Goal: Navigation & Orientation: Find specific page/section

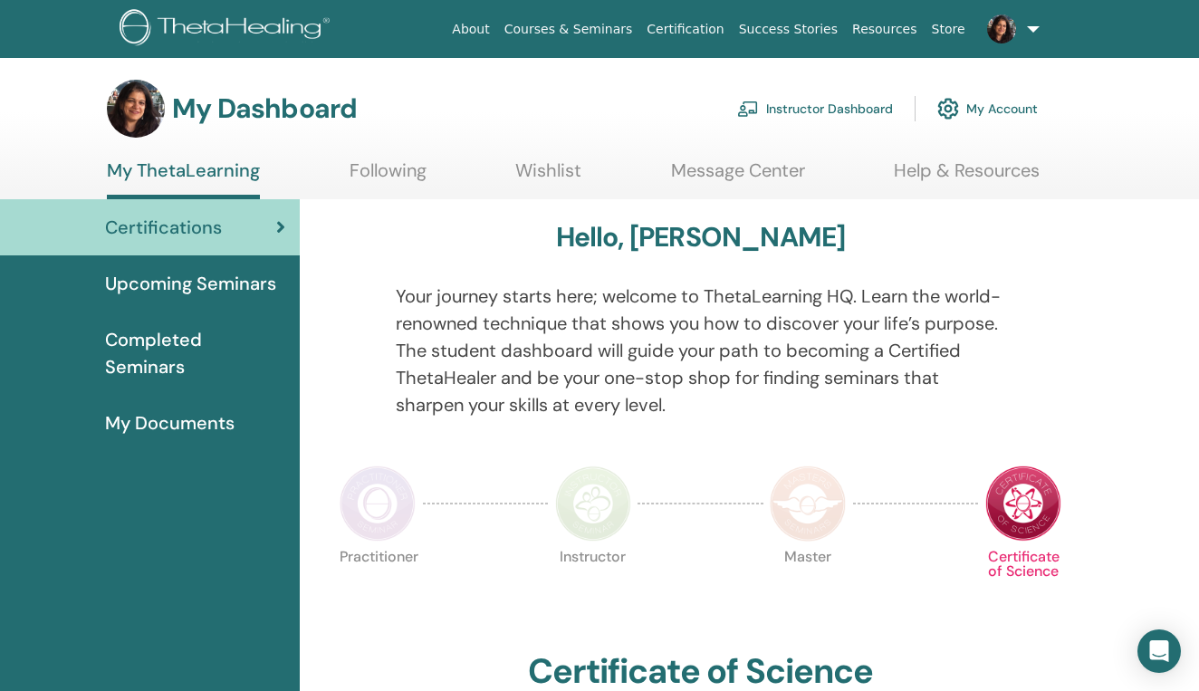
click at [1019, 109] on link "My Account" at bounding box center [987, 109] width 101 height 40
click at [1036, 24] on link at bounding box center [1010, 29] width 74 height 58
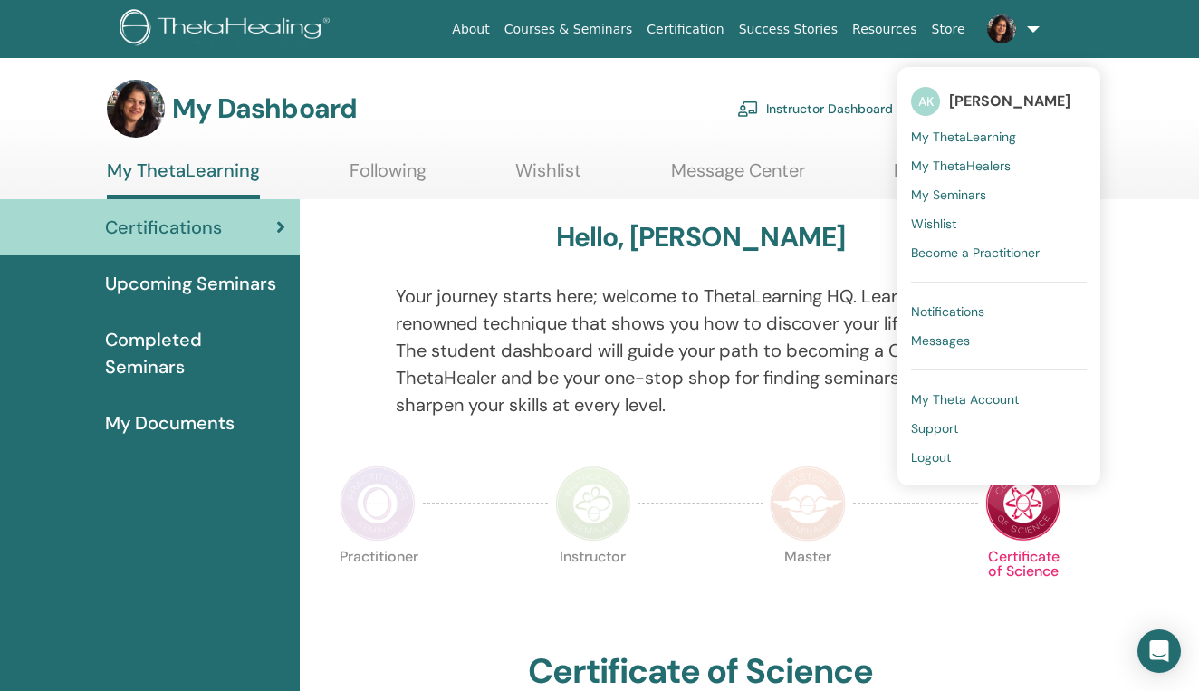
click at [965, 197] on span "My Seminars" at bounding box center [948, 195] width 75 height 16
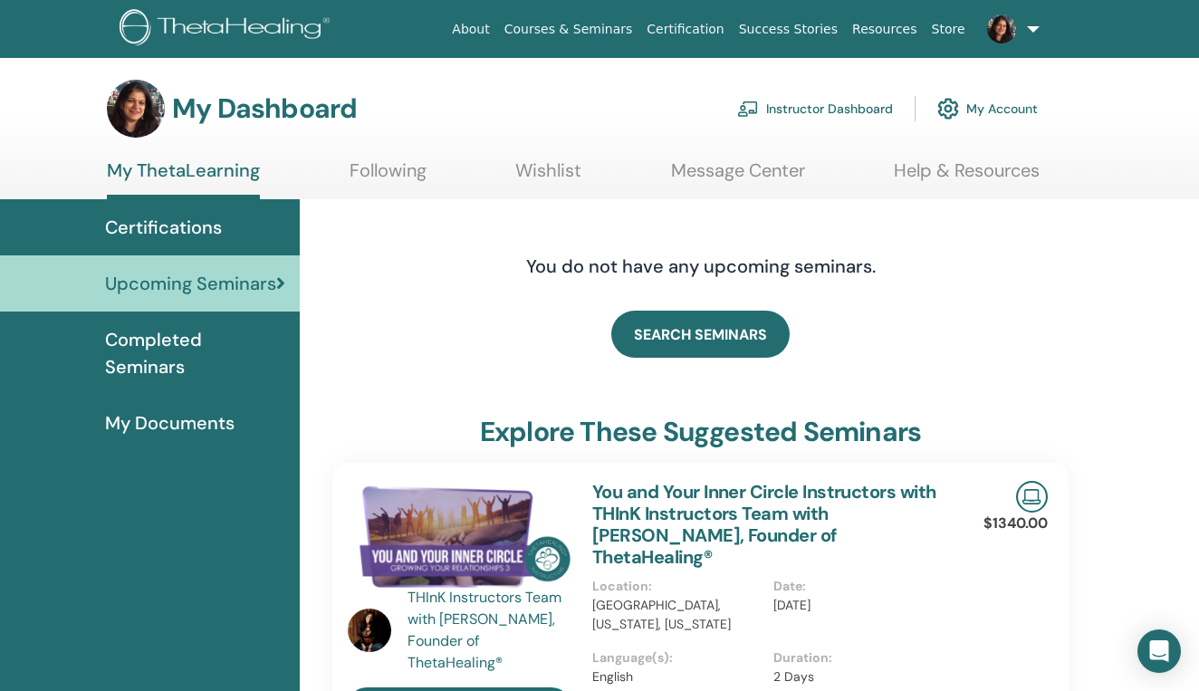
click at [166, 221] on span "Certifications" at bounding box center [163, 227] width 117 height 27
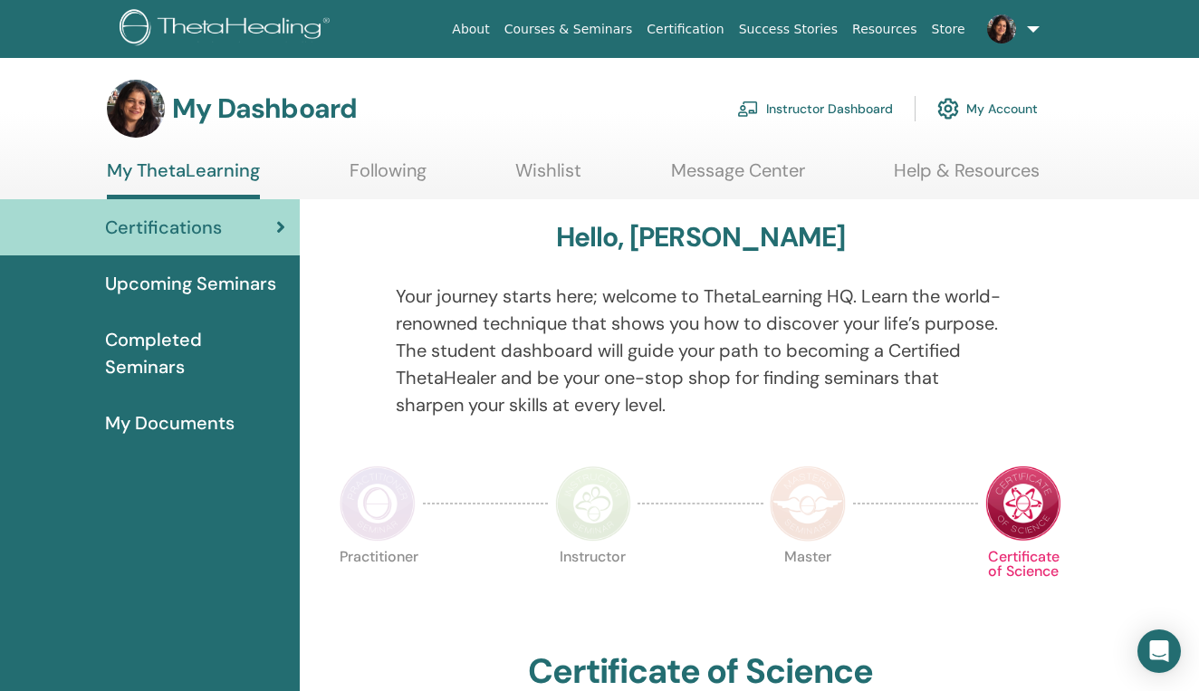
click at [830, 107] on link "Instructor Dashboard" at bounding box center [815, 109] width 156 height 40
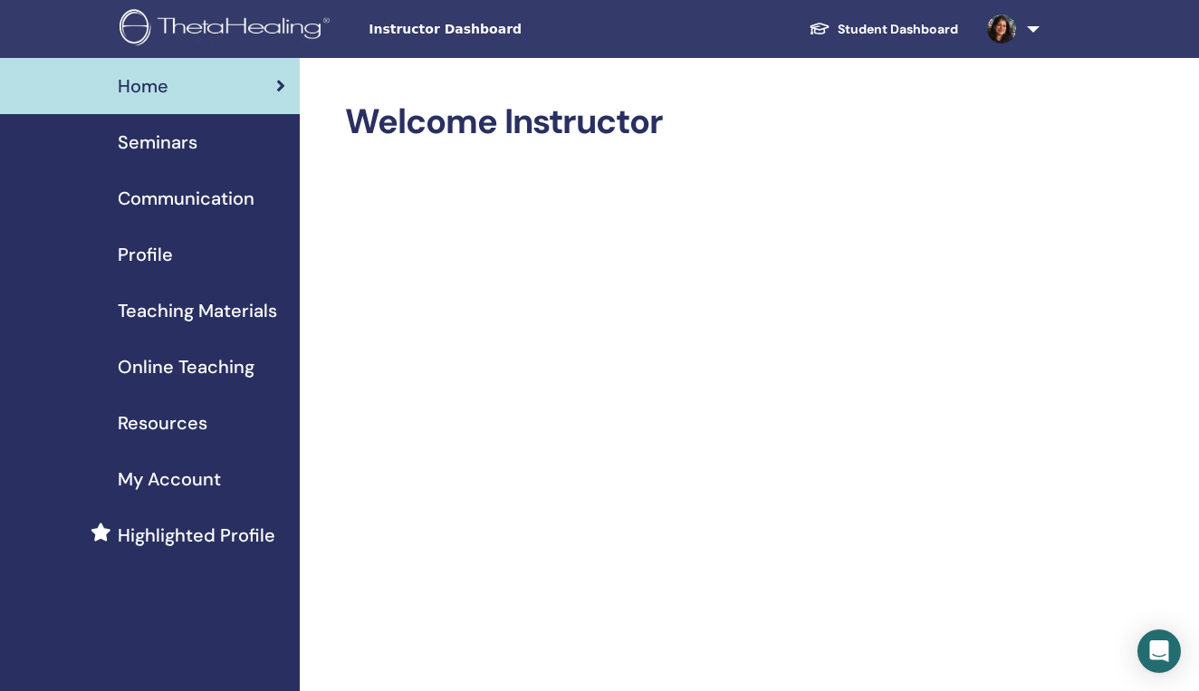
click at [165, 312] on span "Teaching Materials" at bounding box center [197, 310] width 159 height 27
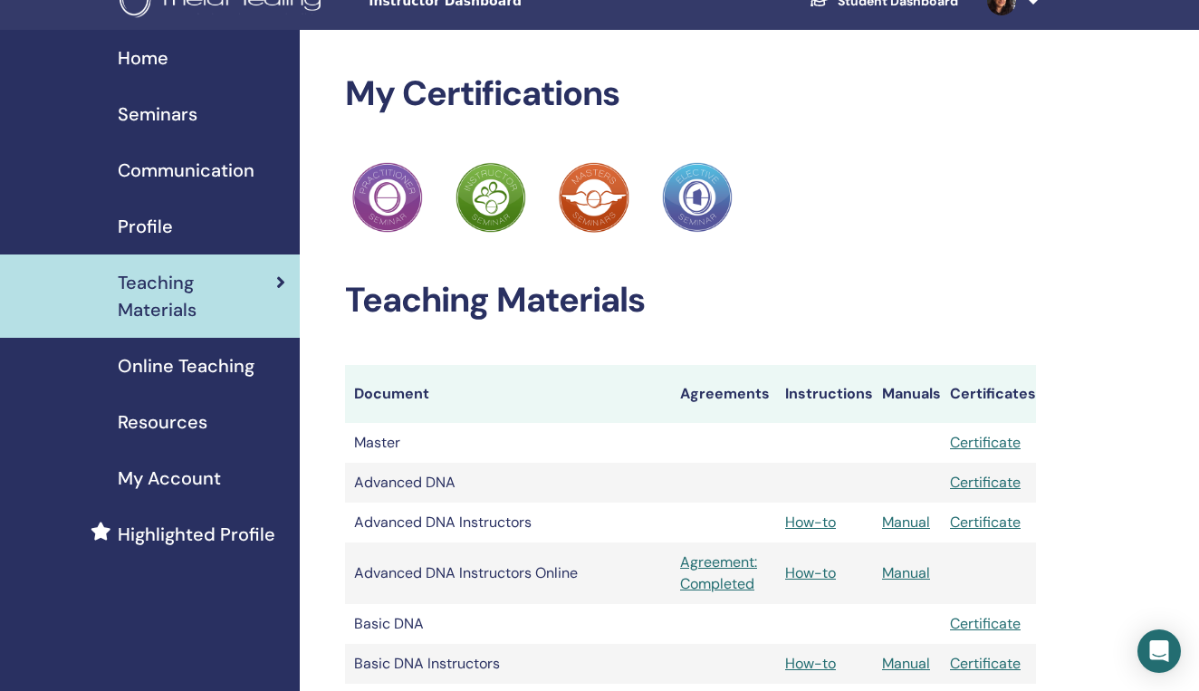
scroll to position [21, 0]
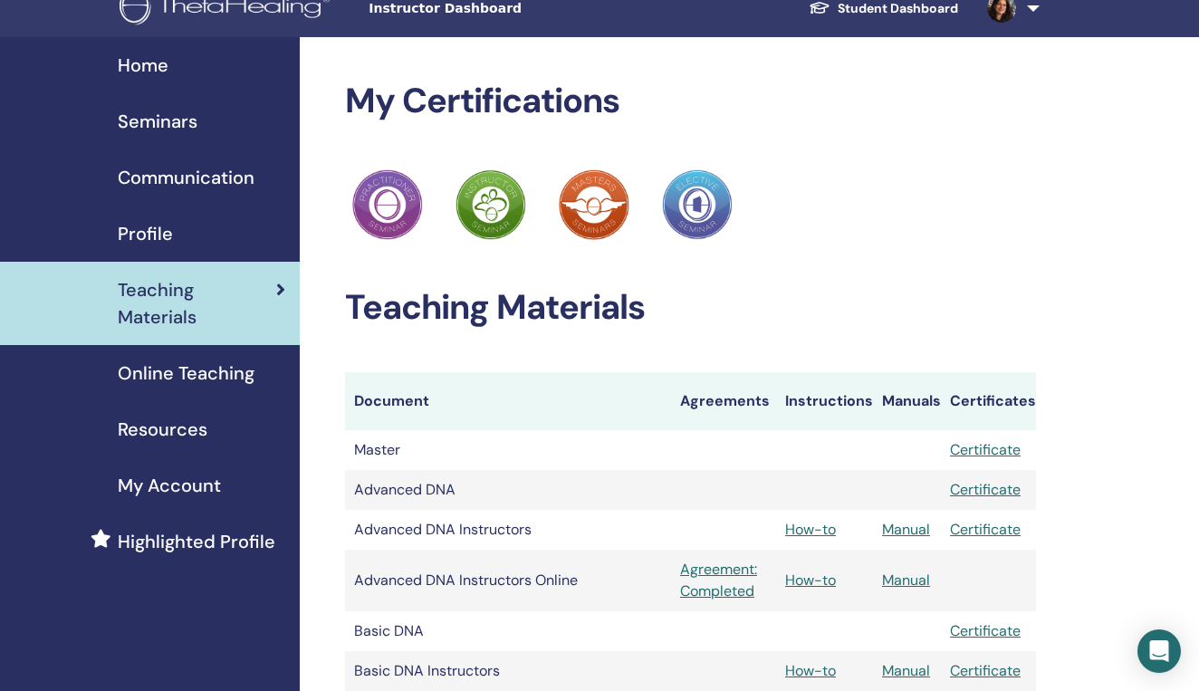
click at [172, 432] on span "Resources" at bounding box center [163, 429] width 90 height 27
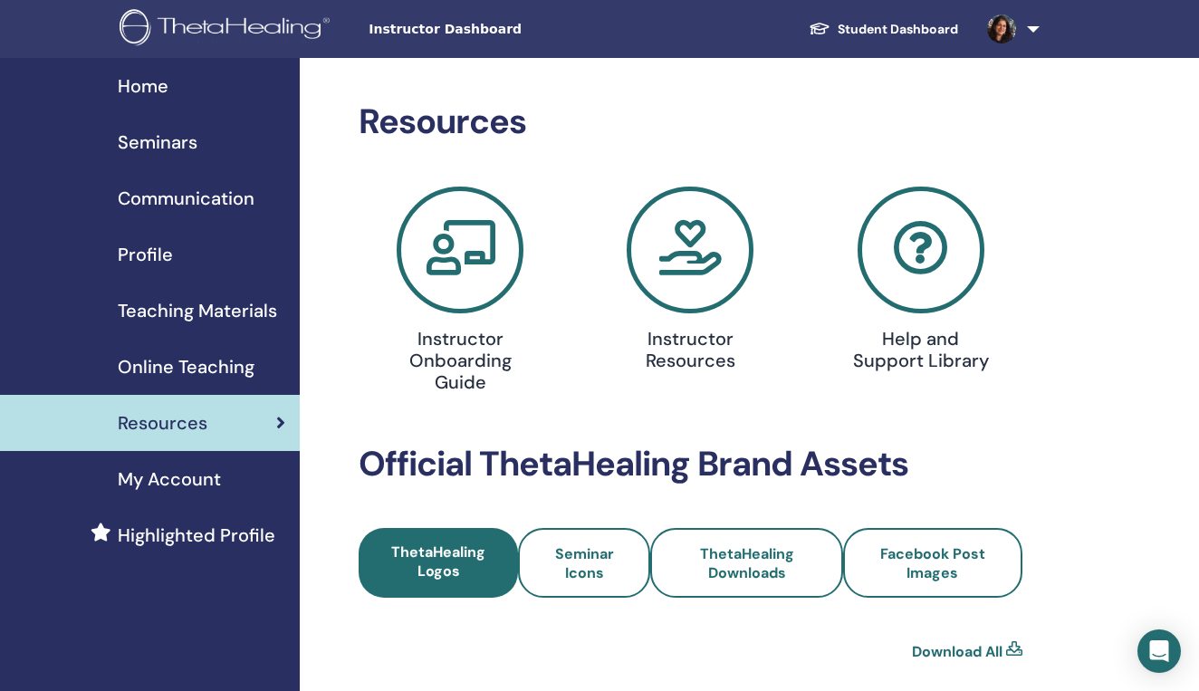
click at [193, 360] on span "Online Teaching" at bounding box center [186, 366] width 137 height 27
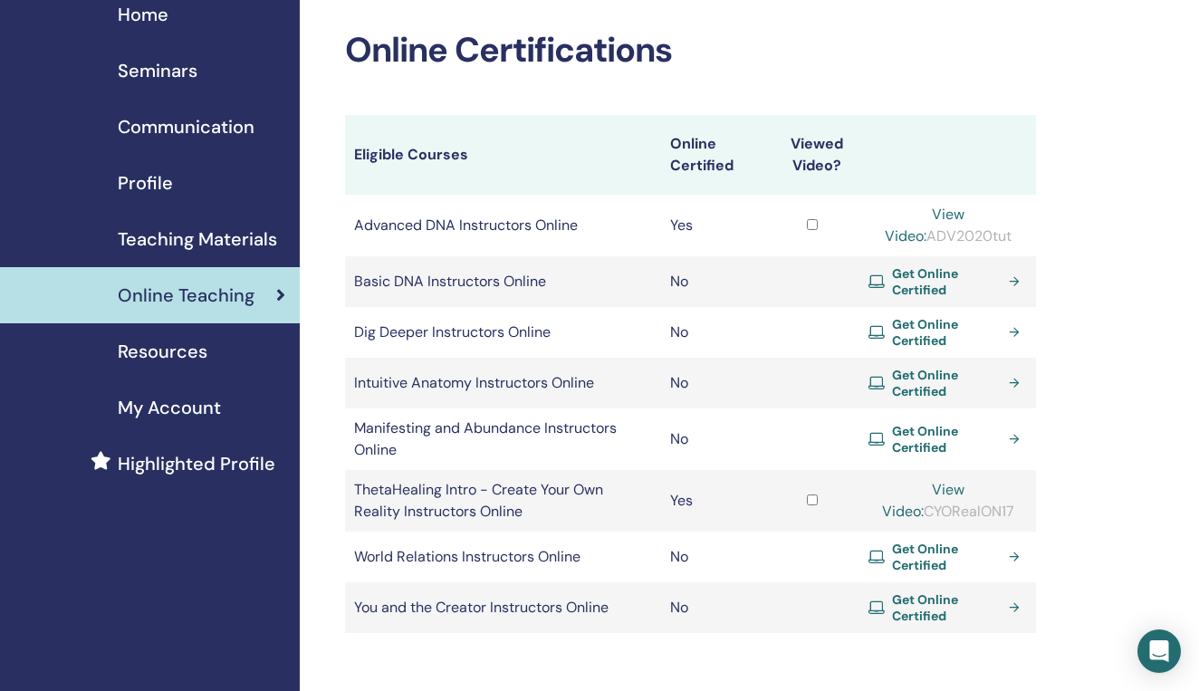
scroll to position [-1, 0]
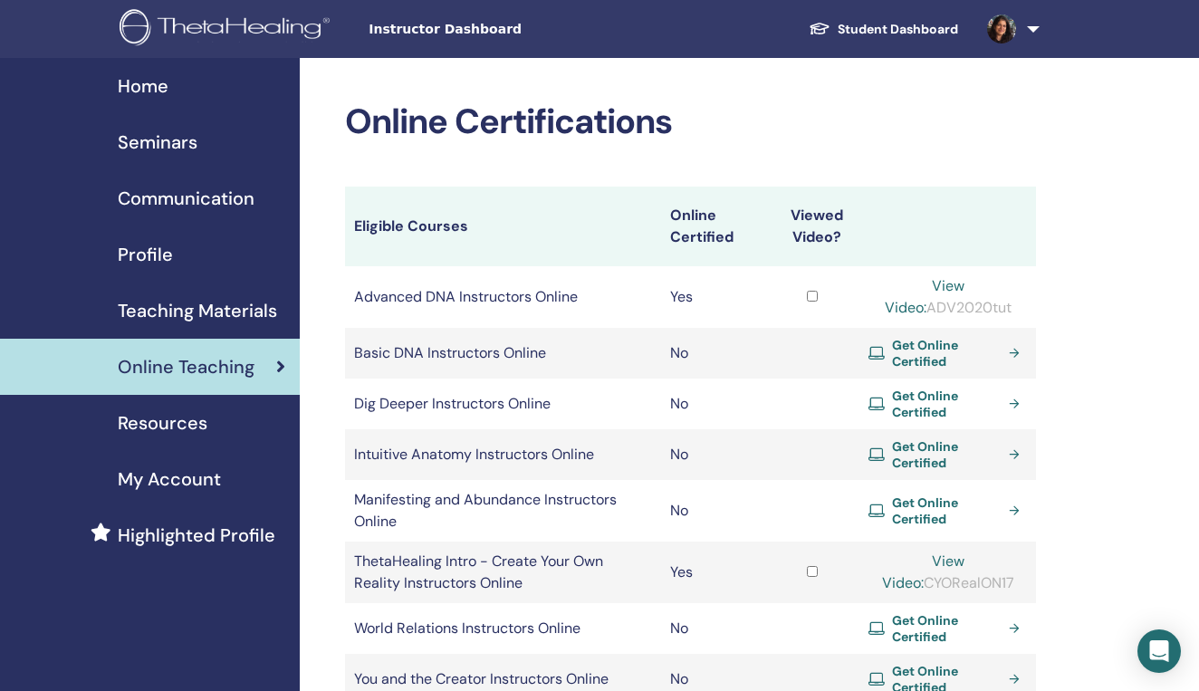
click at [168, 422] on span "Resources" at bounding box center [163, 422] width 90 height 27
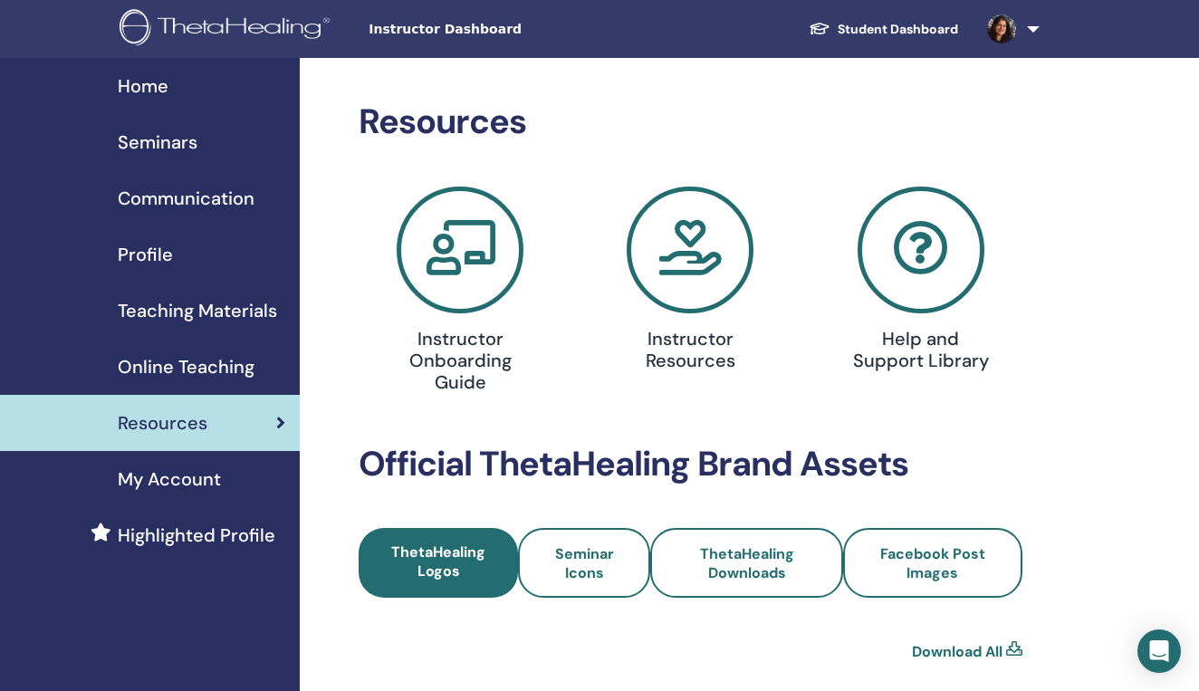
click at [198, 314] on span "Teaching Materials" at bounding box center [197, 310] width 159 height 27
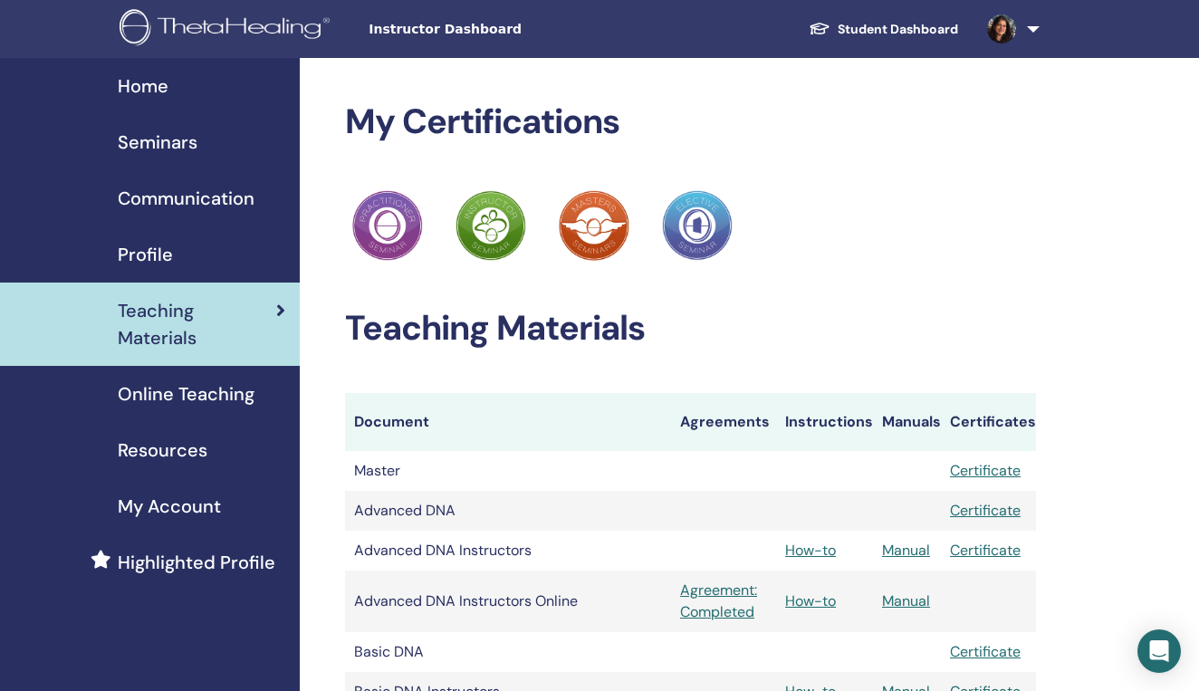
click at [171, 198] on span "Communication" at bounding box center [186, 198] width 137 height 27
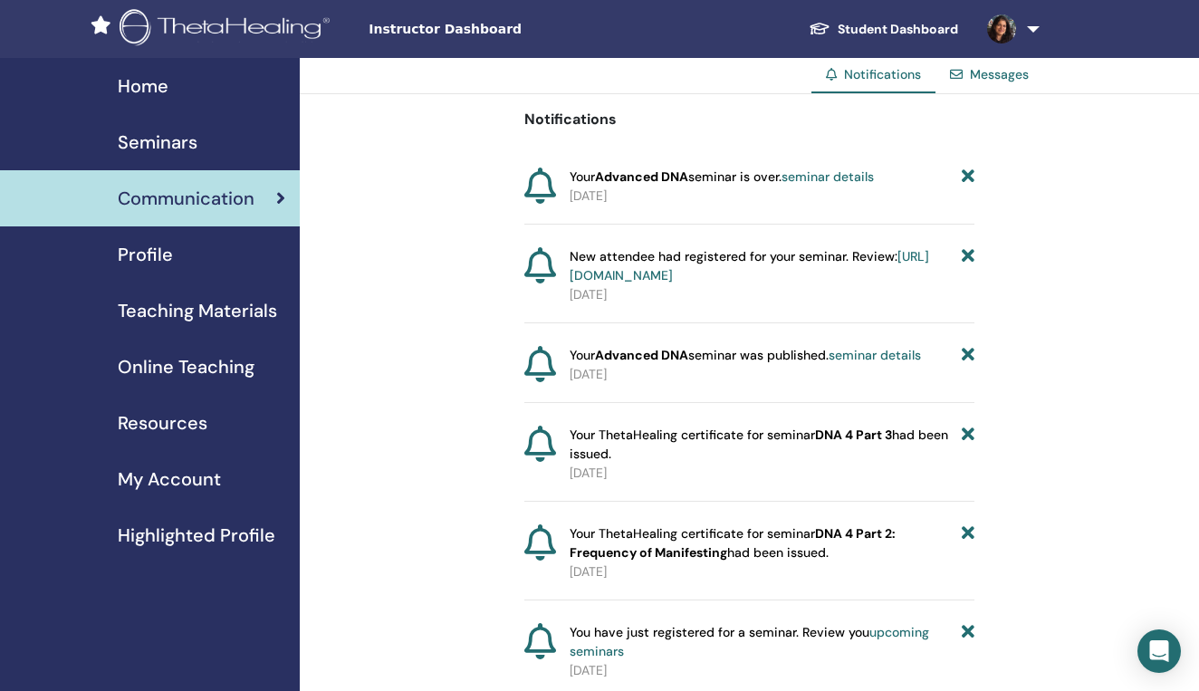
click at [159, 255] on span "Profile" at bounding box center [145, 254] width 55 height 27
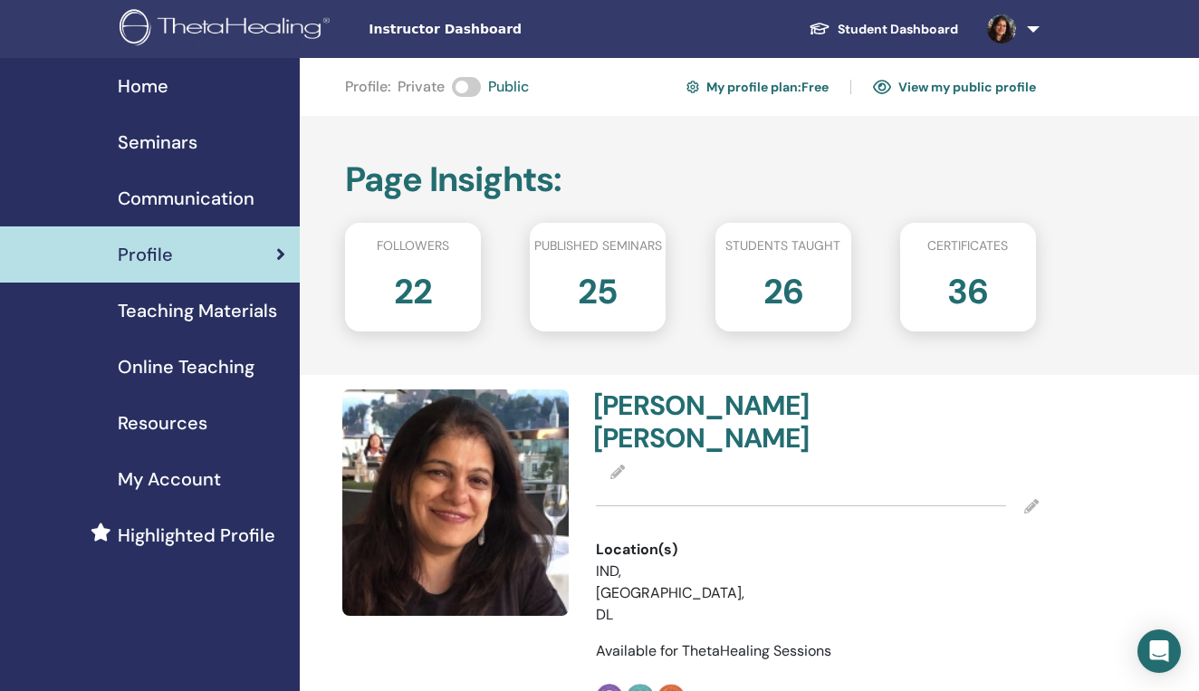
click at [163, 139] on span "Seminars" at bounding box center [158, 142] width 80 height 27
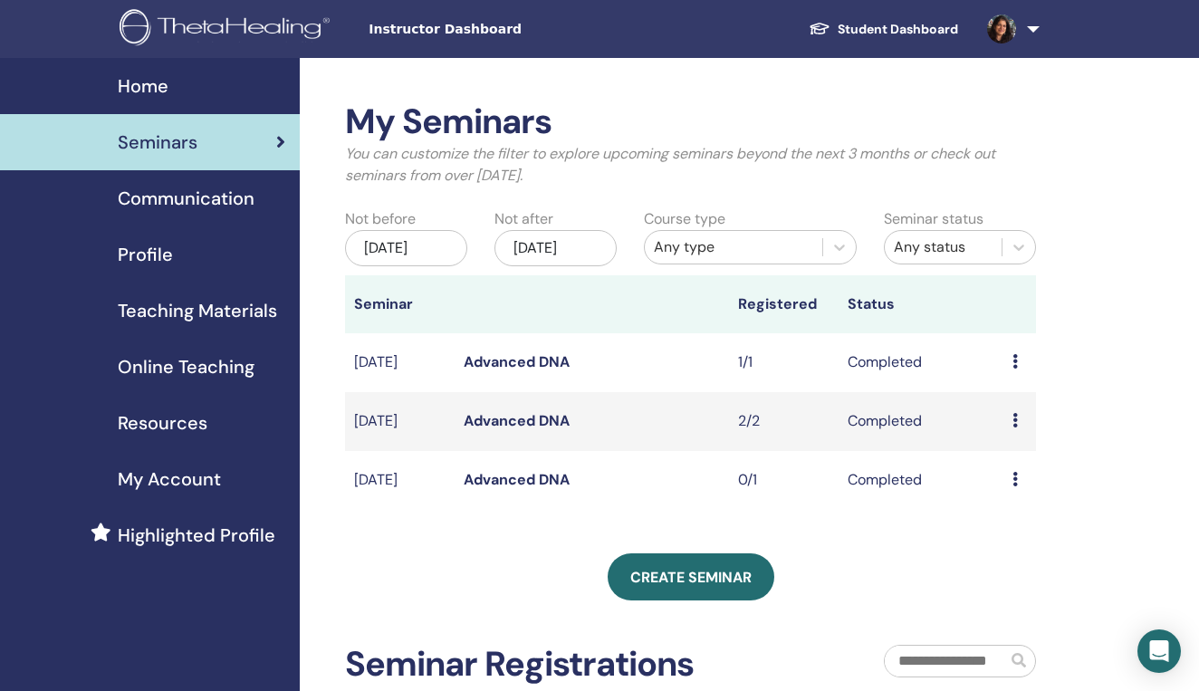
click at [491, 371] on link "Advanced DNA" at bounding box center [517, 361] width 106 height 19
click at [162, 314] on span "Teaching Materials" at bounding box center [197, 310] width 159 height 27
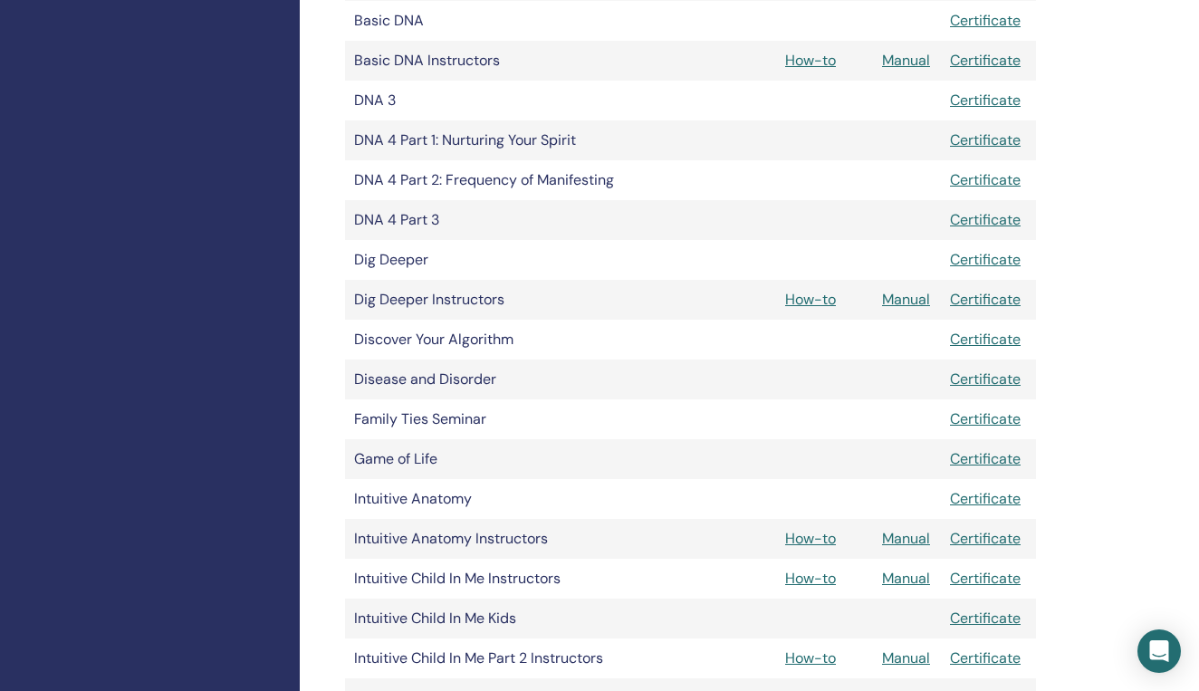
scroll to position [634, 0]
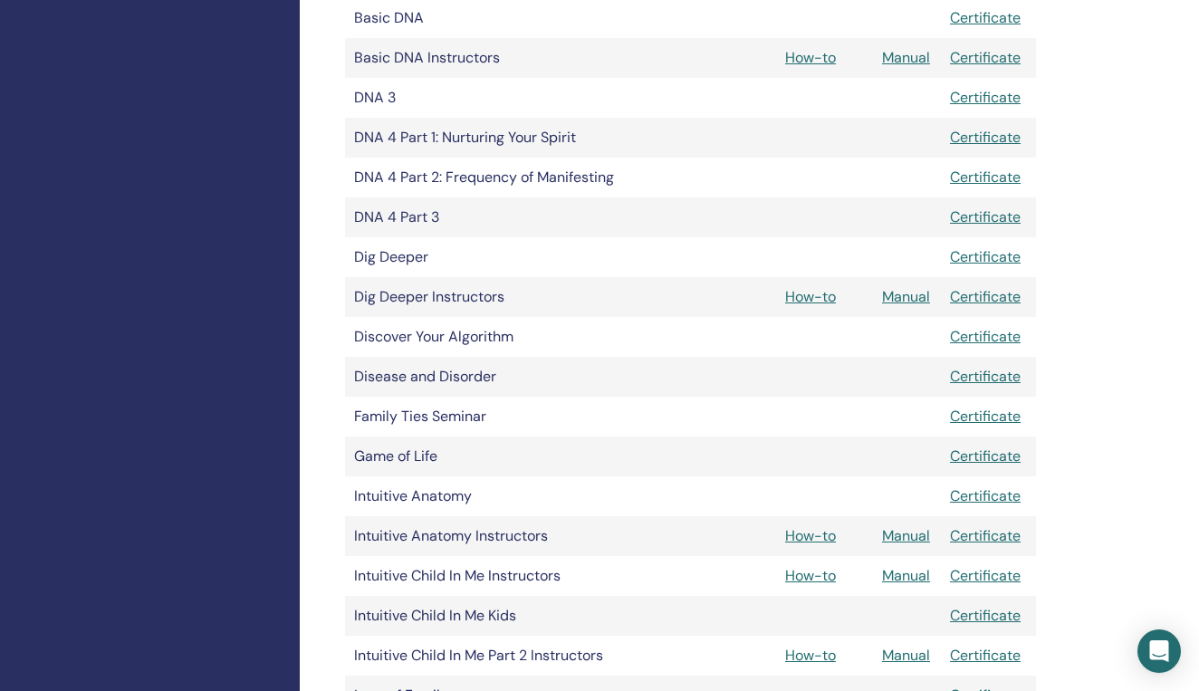
click at [818, 538] on link "How-to" at bounding box center [810, 535] width 51 height 19
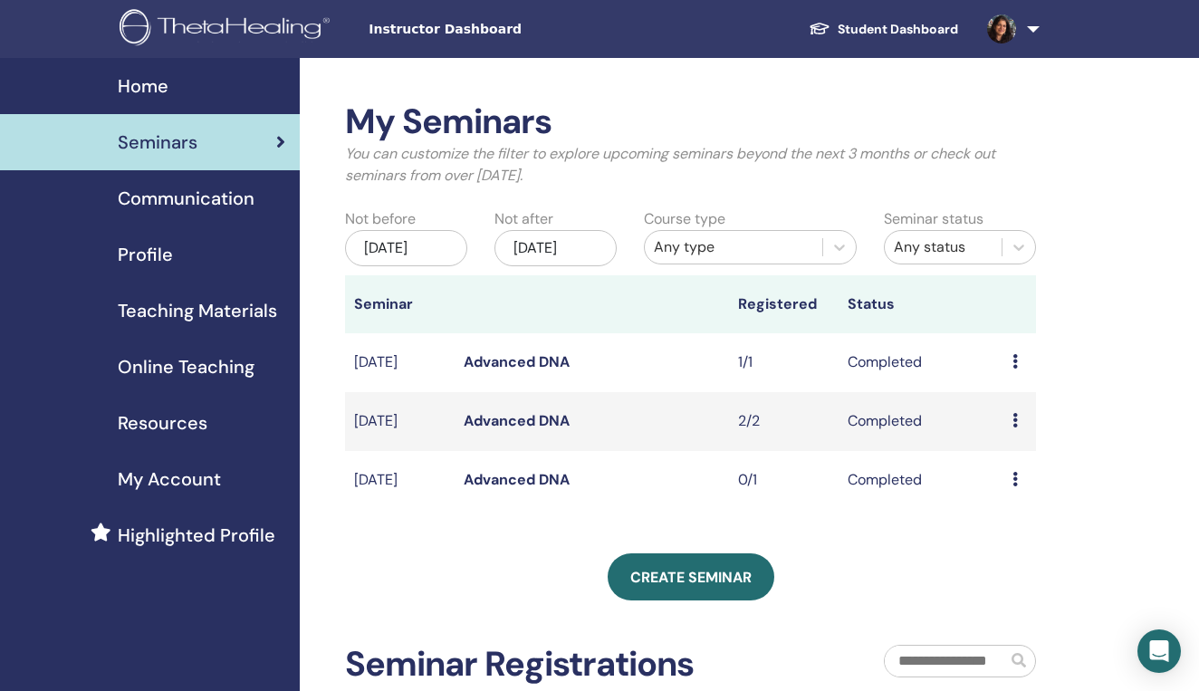
click at [1085, 231] on div "My Seminars You can customize the filter to explore upcoming seminars beyond th…" at bounding box center [749, 531] width 899 height 946
click at [184, 197] on span "Communication" at bounding box center [186, 198] width 137 height 27
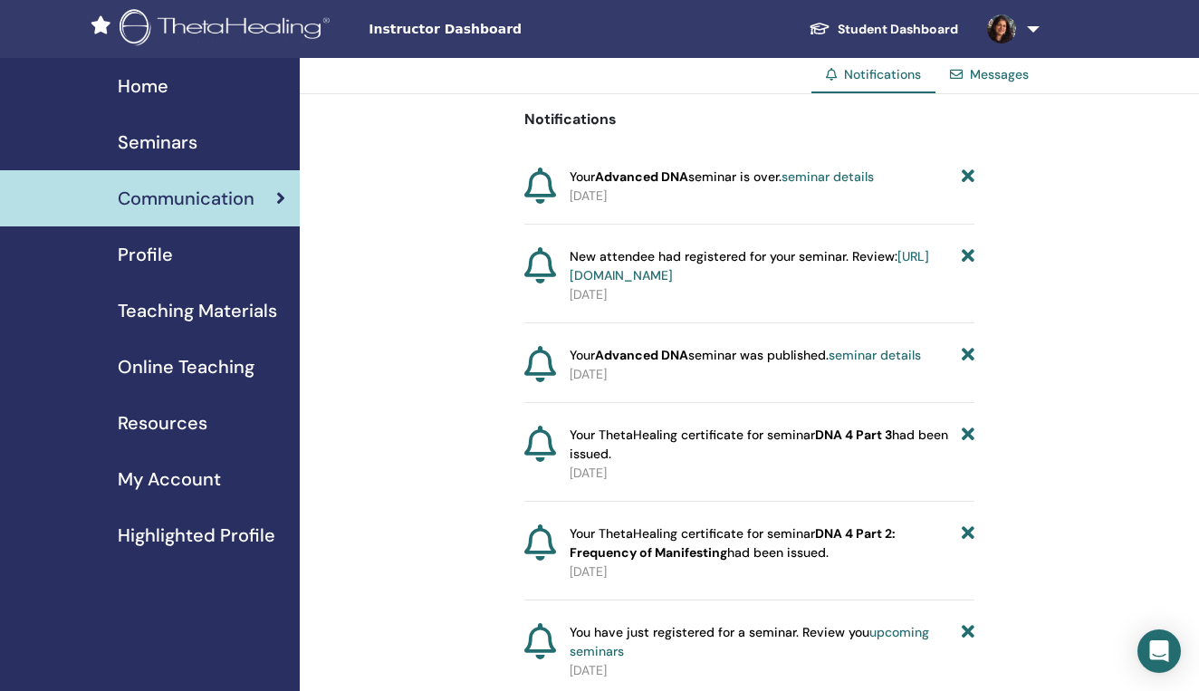
click at [162, 259] on span "Profile" at bounding box center [145, 254] width 55 height 27
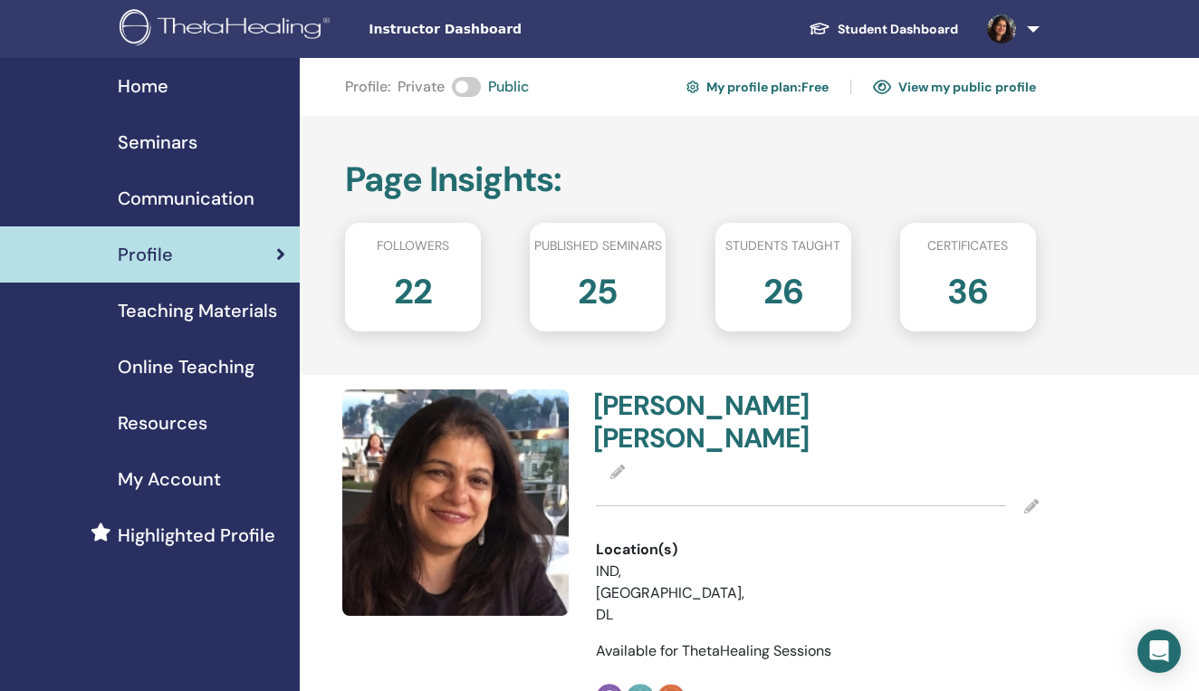
click at [168, 312] on span "Teaching Materials" at bounding box center [197, 310] width 159 height 27
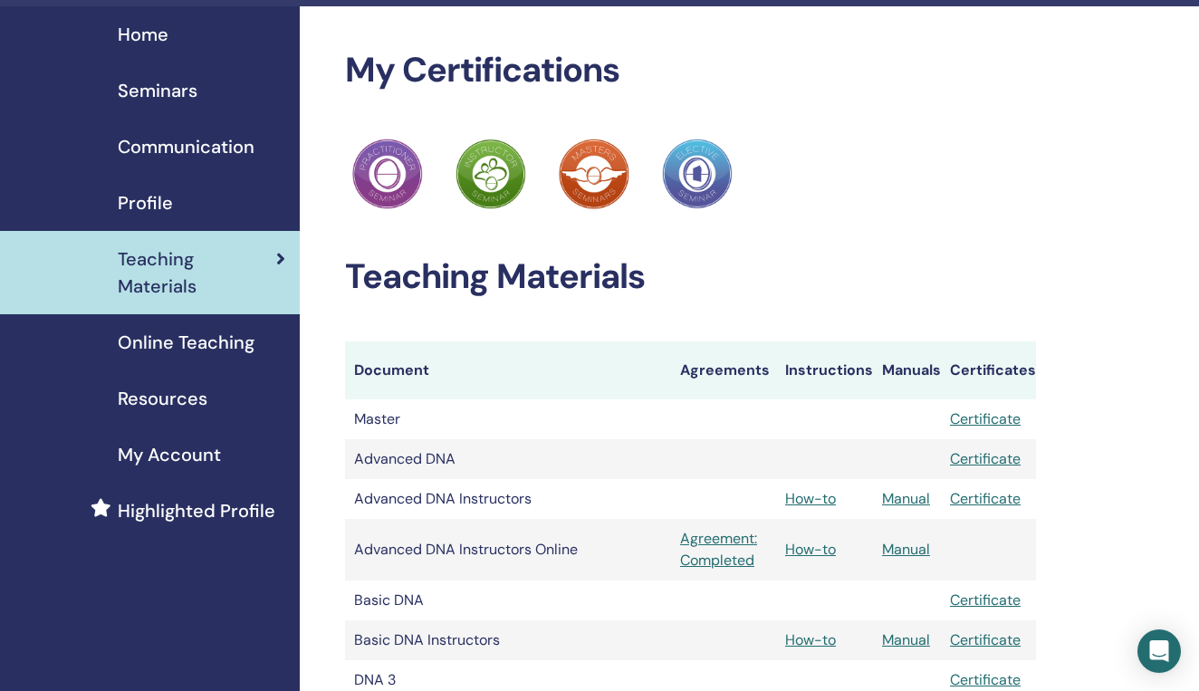
scroll to position [42, 0]
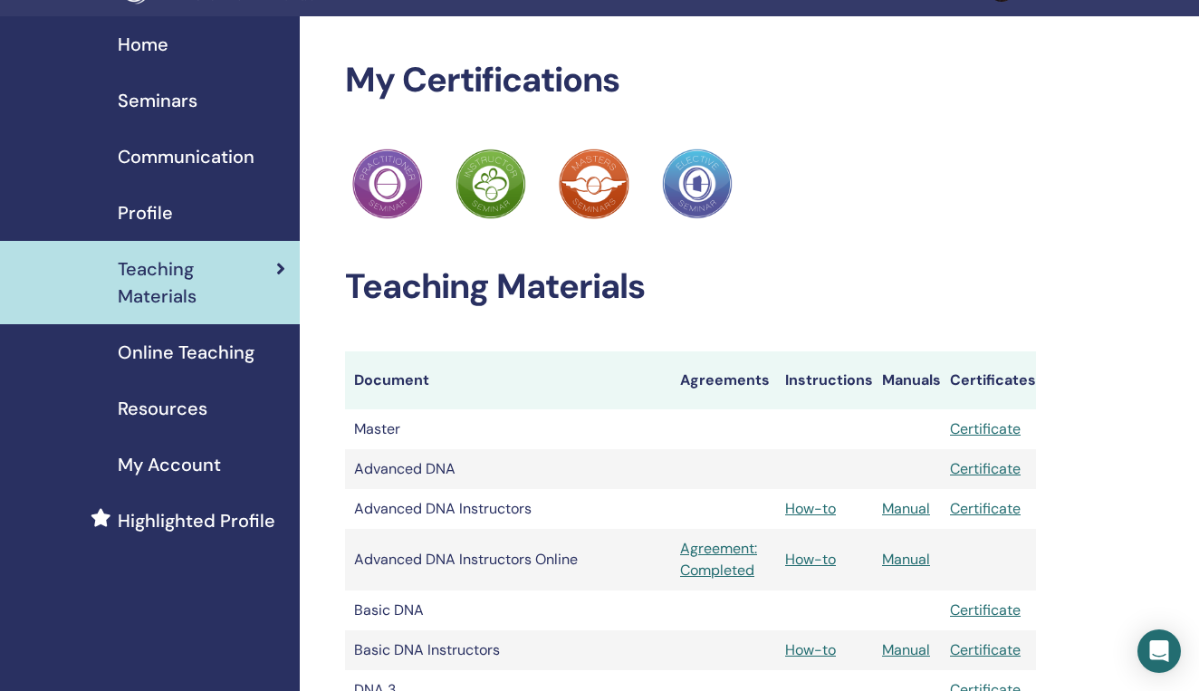
click at [170, 357] on span "Online Teaching" at bounding box center [186, 352] width 137 height 27
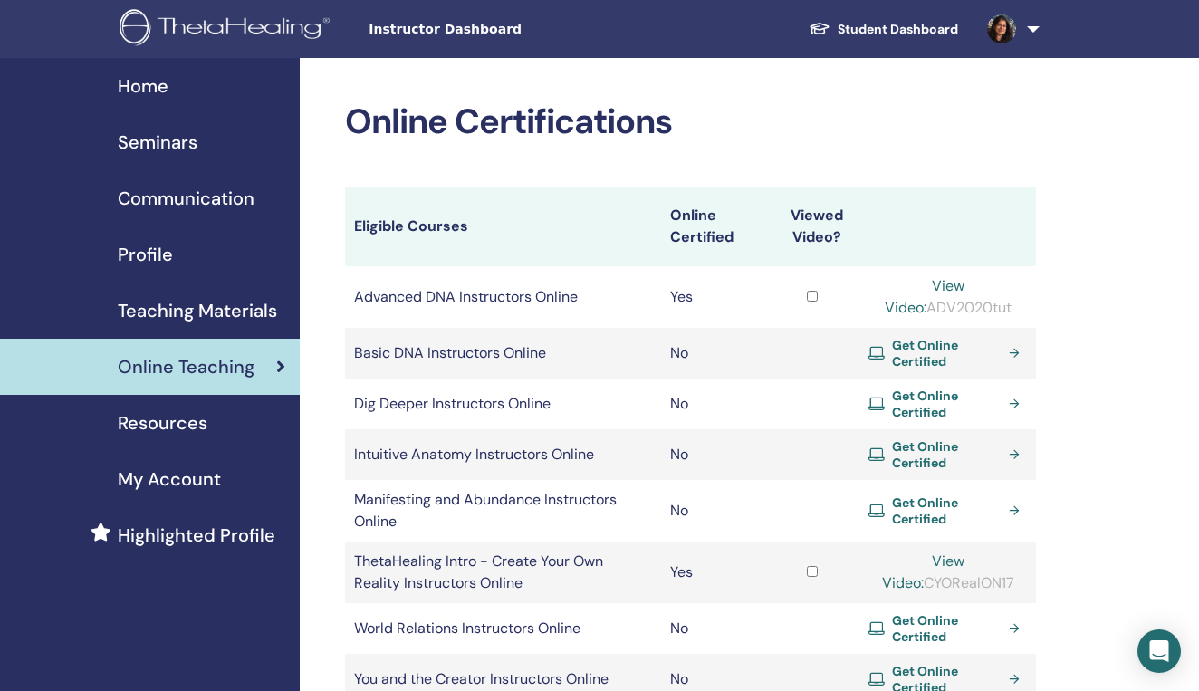
click at [198, 312] on span "Teaching Materials" at bounding box center [197, 310] width 159 height 27
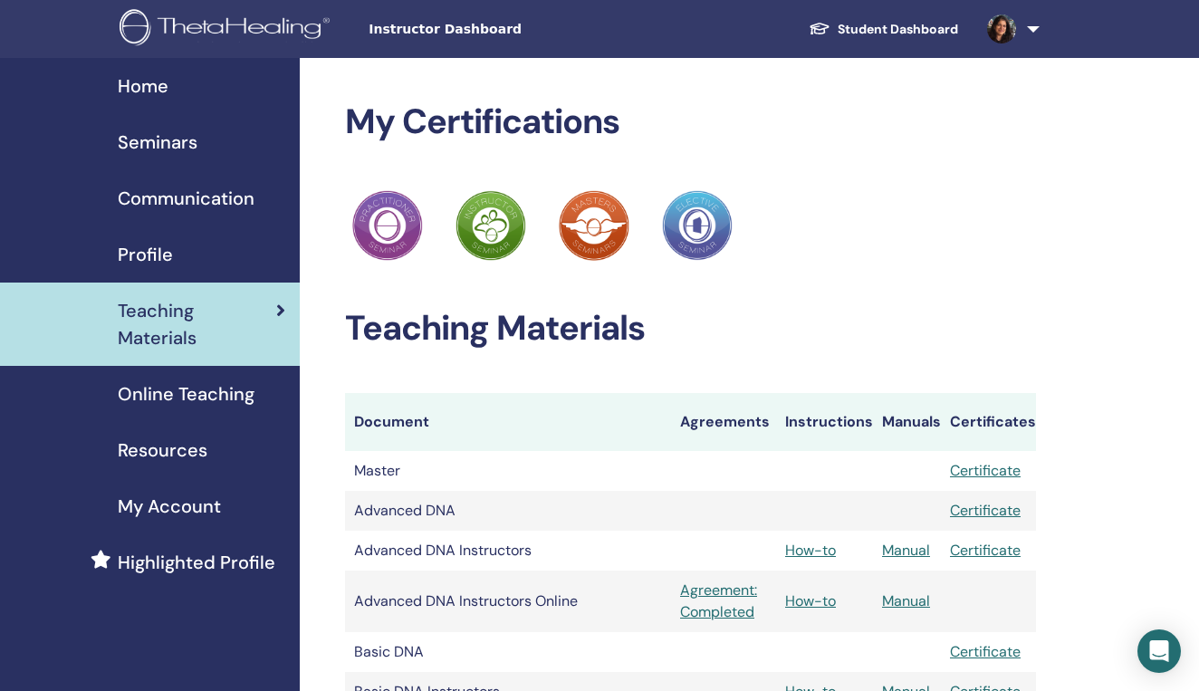
click at [459, 31] on span "Instructor Dashboard" at bounding box center [505, 29] width 272 height 19
click at [890, 23] on link "Student Dashboard" at bounding box center [883, 30] width 178 height 34
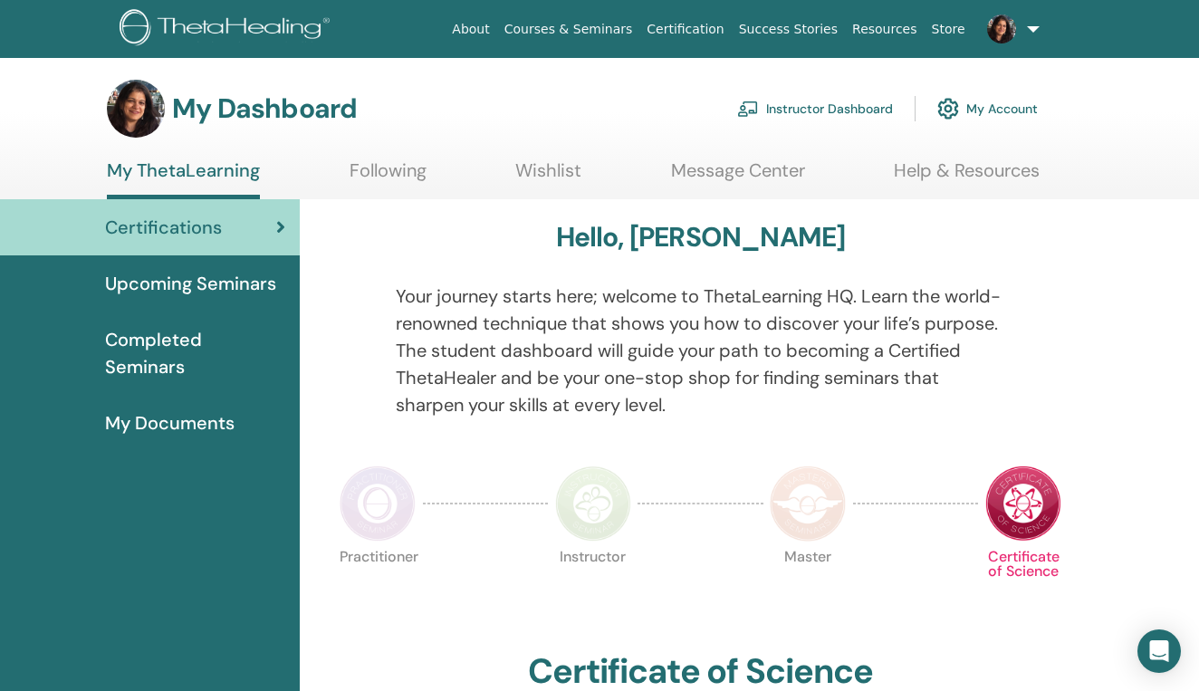
click at [409, 172] on link "Following" at bounding box center [388, 176] width 77 height 35
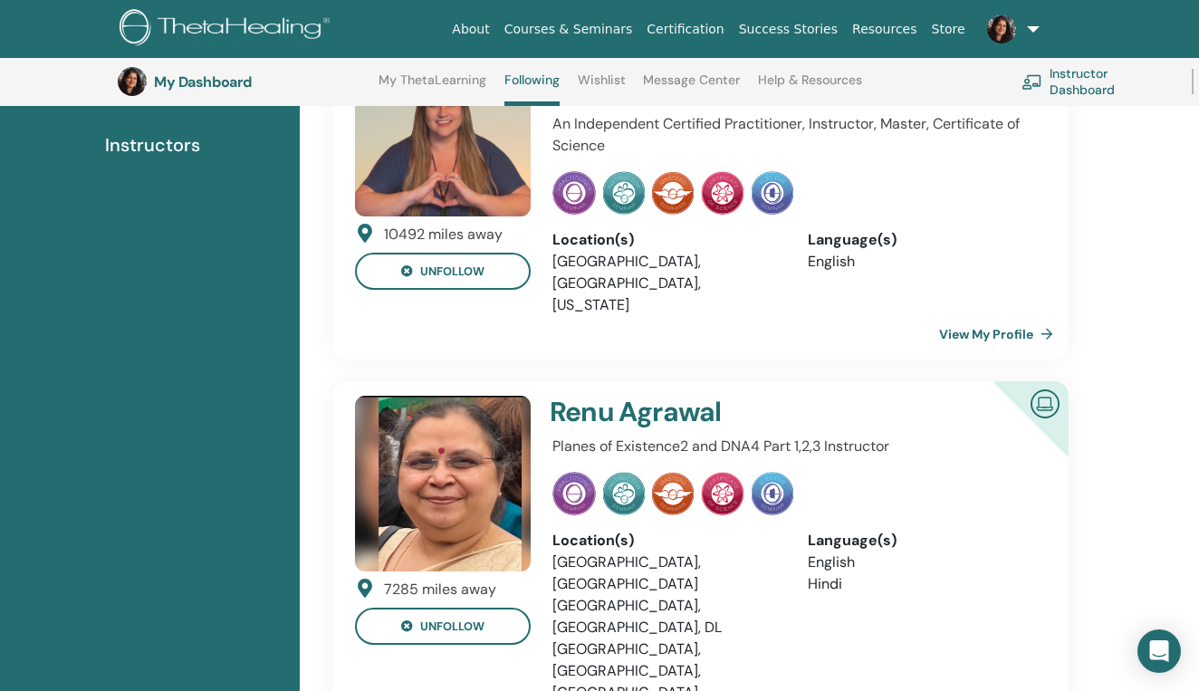
scroll to position [257, 0]
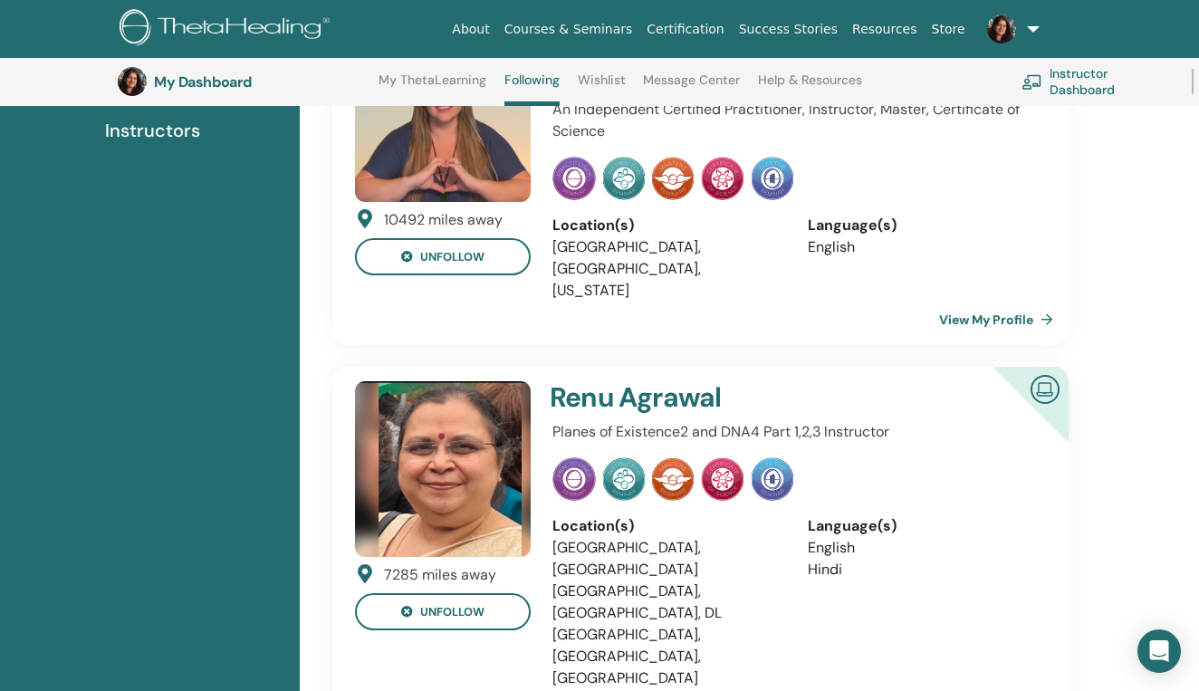
click at [975, 302] on link "View My Profile" at bounding box center [999, 320] width 121 height 36
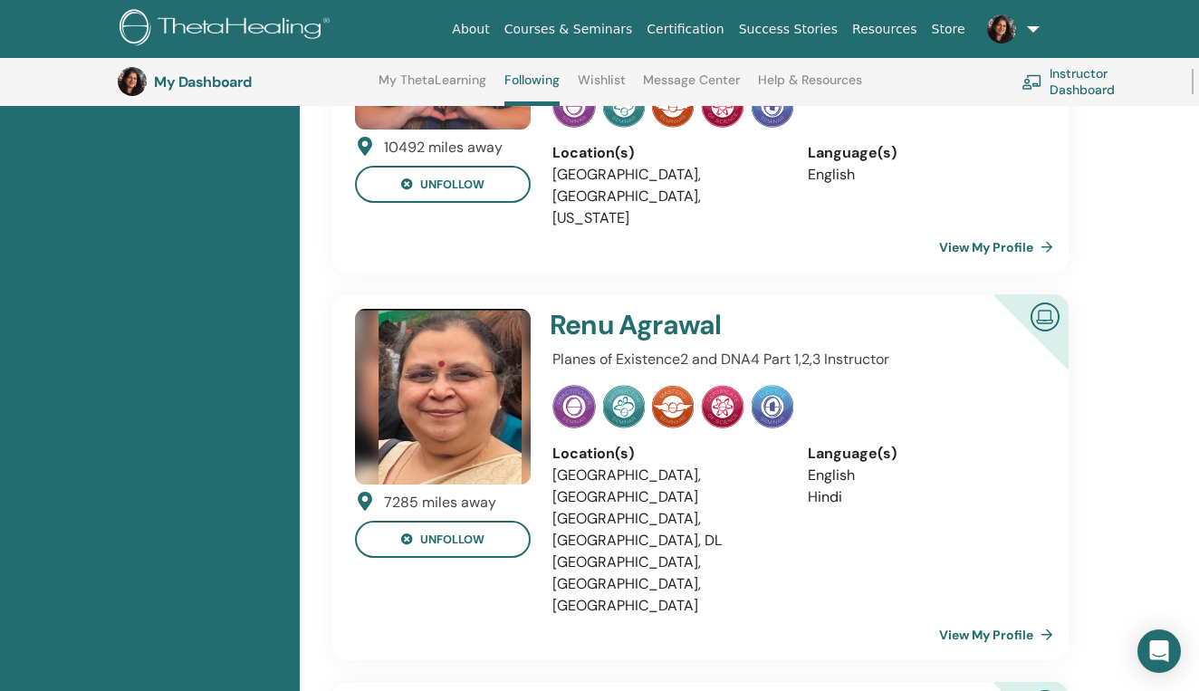
scroll to position [337, 0]
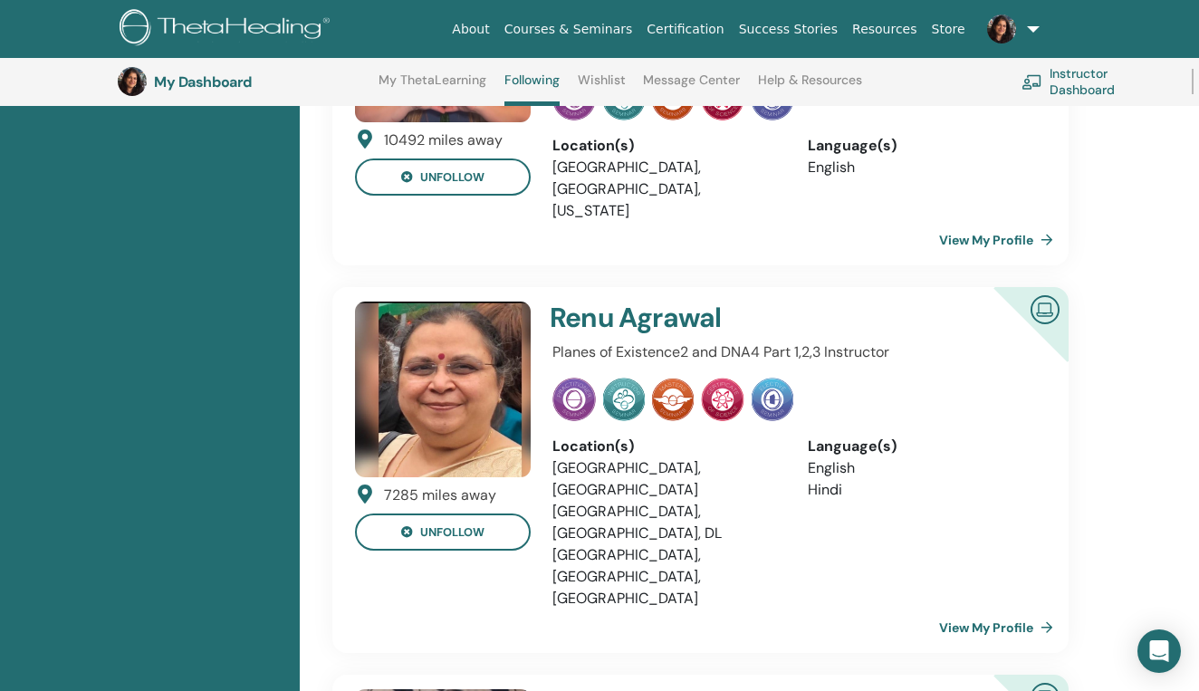
click at [1019, 610] on link "View My Profile" at bounding box center [999, 628] width 121 height 36
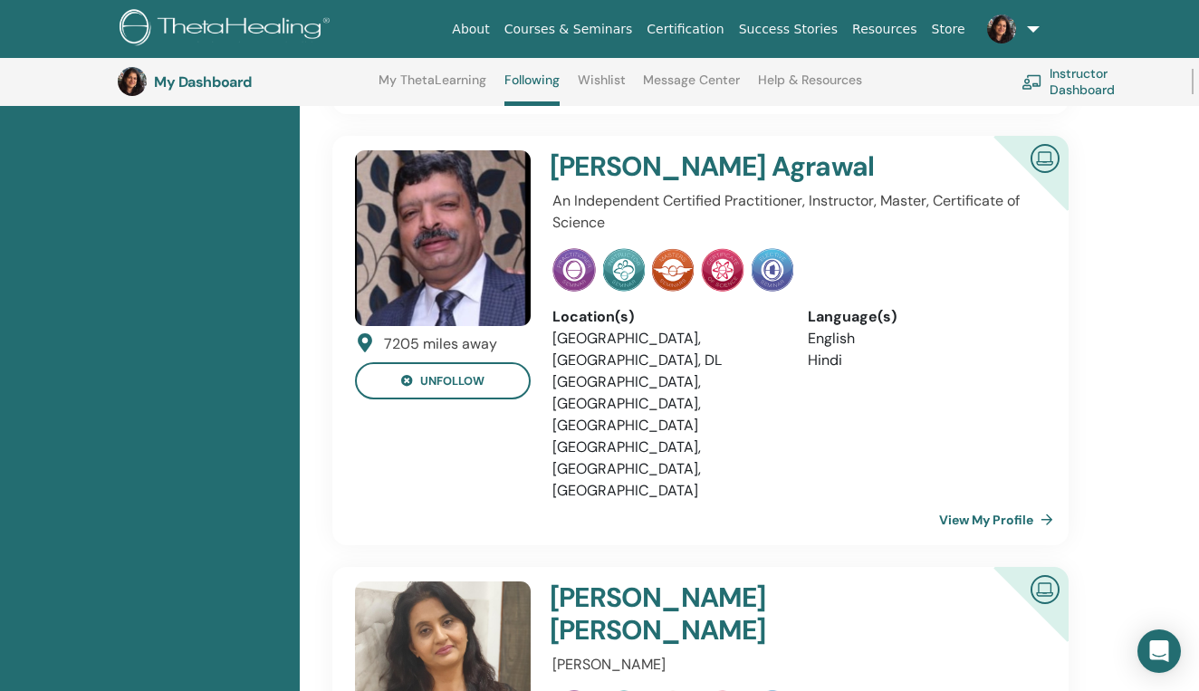
scroll to position [873, 0]
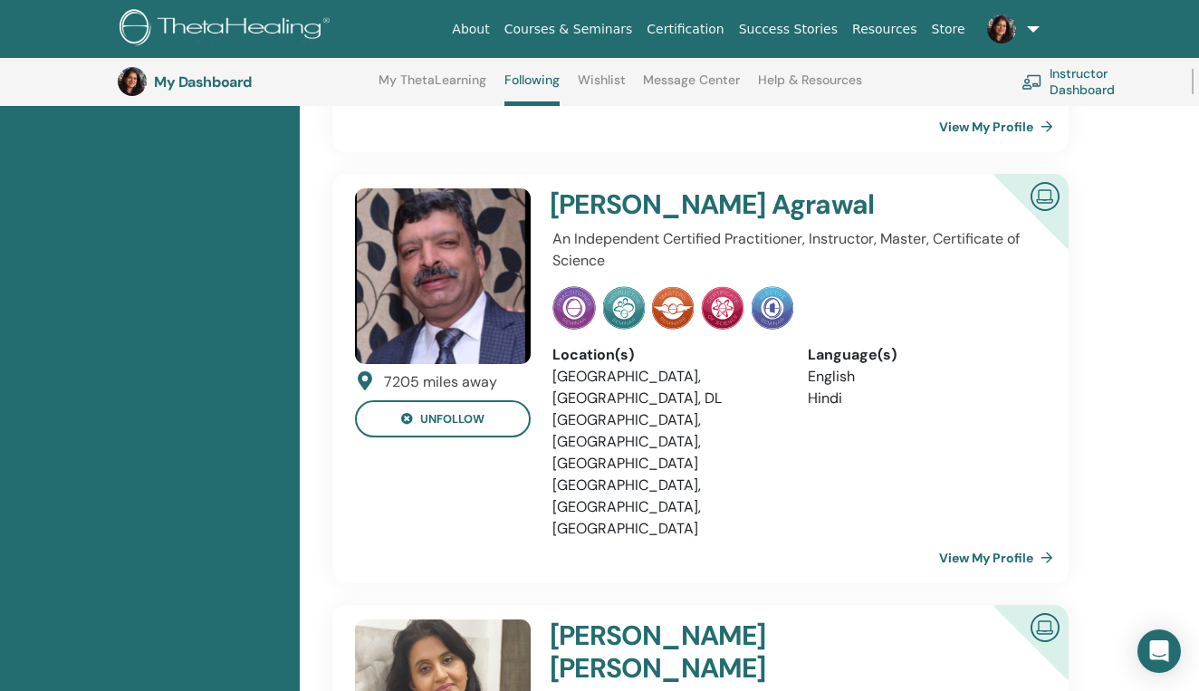
scroll to position [816, 0]
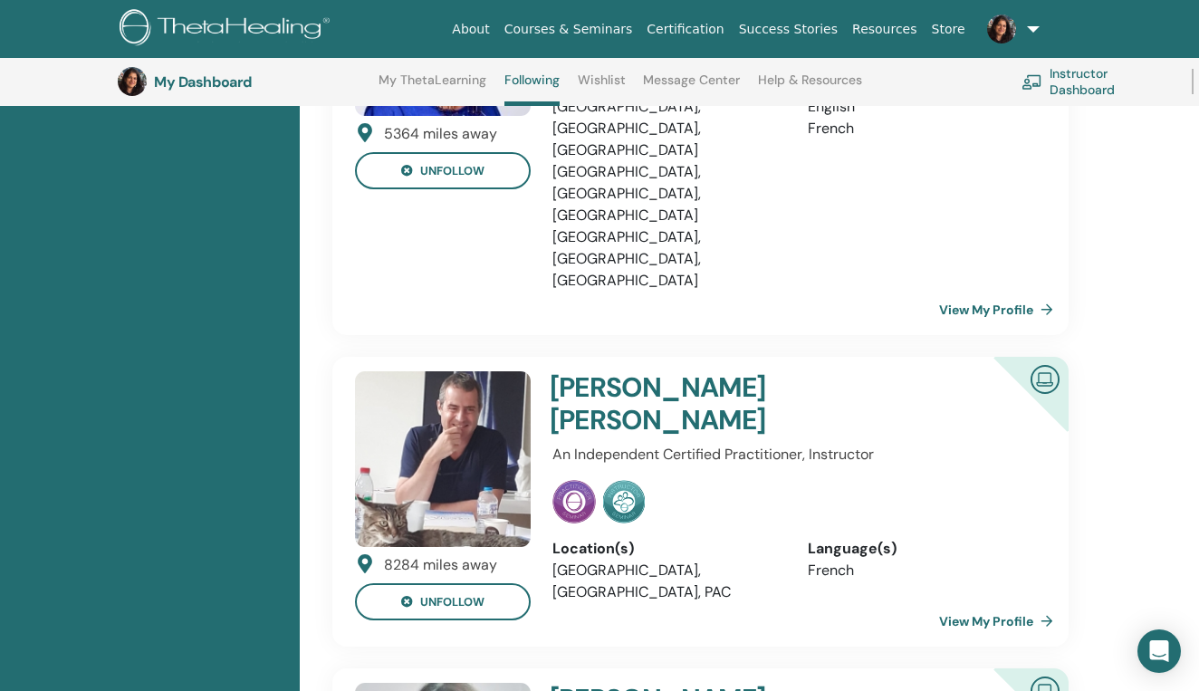
scroll to position [2669, 0]
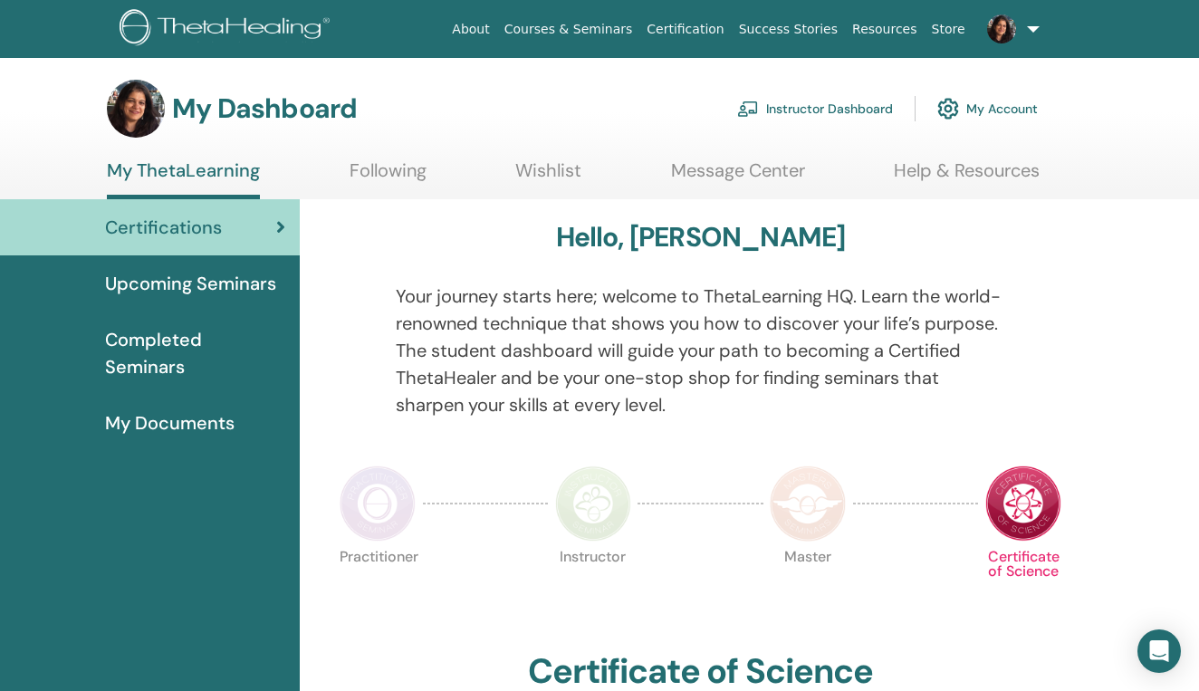
click at [373, 169] on link "Following" at bounding box center [388, 176] width 77 height 35
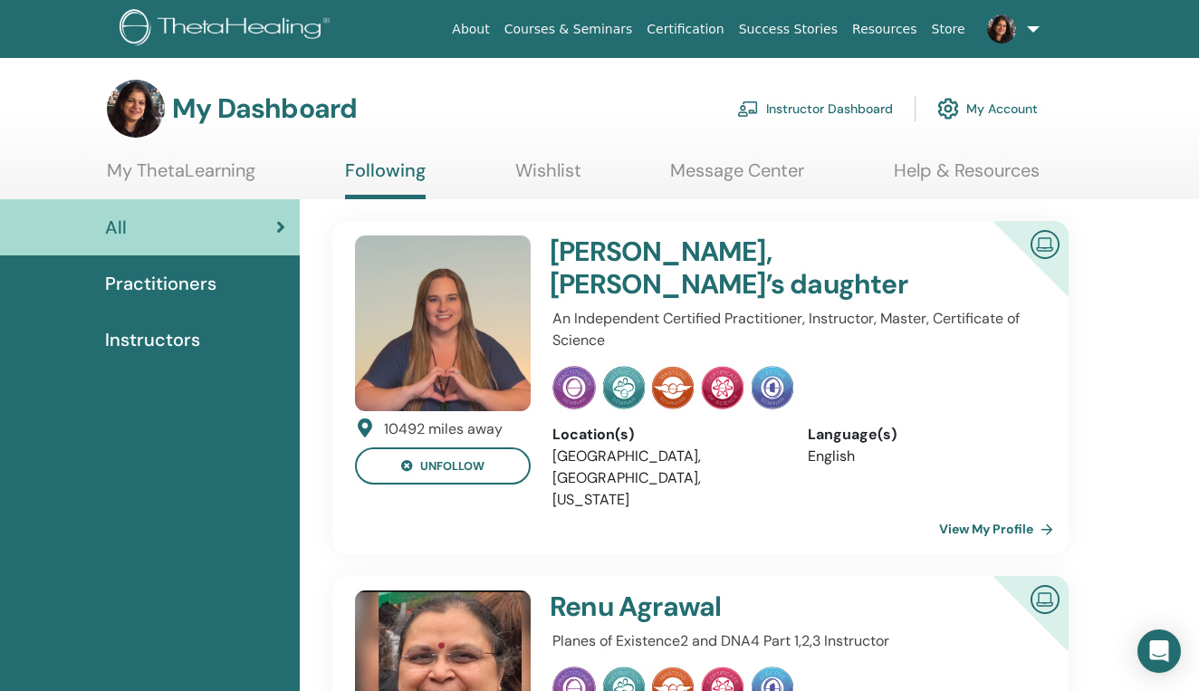
click at [972, 511] on link "View My Profile" at bounding box center [999, 529] width 121 height 36
